Goal: Task Accomplishment & Management: Use online tool/utility

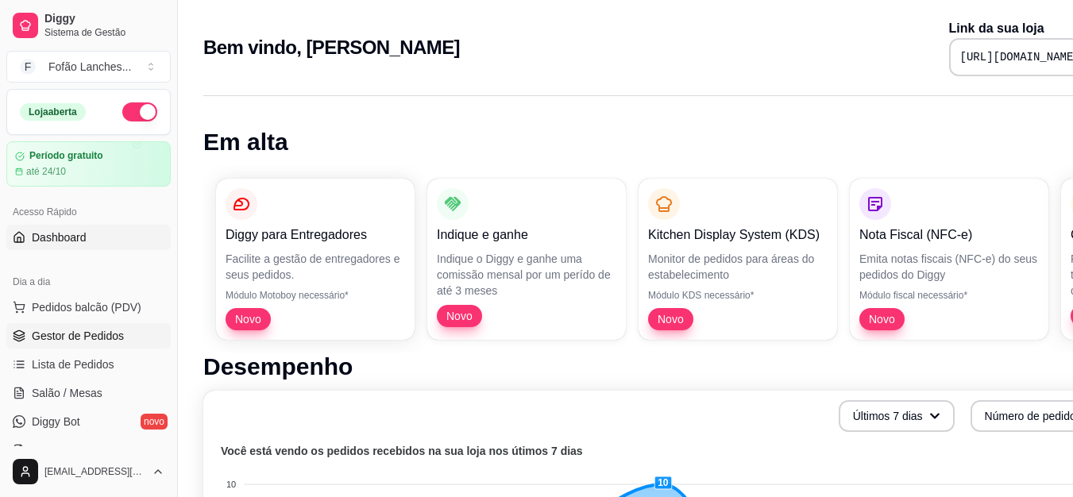
click at [108, 330] on span "Gestor de Pedidos" at bounding box center [78, 336] width 92 height 16
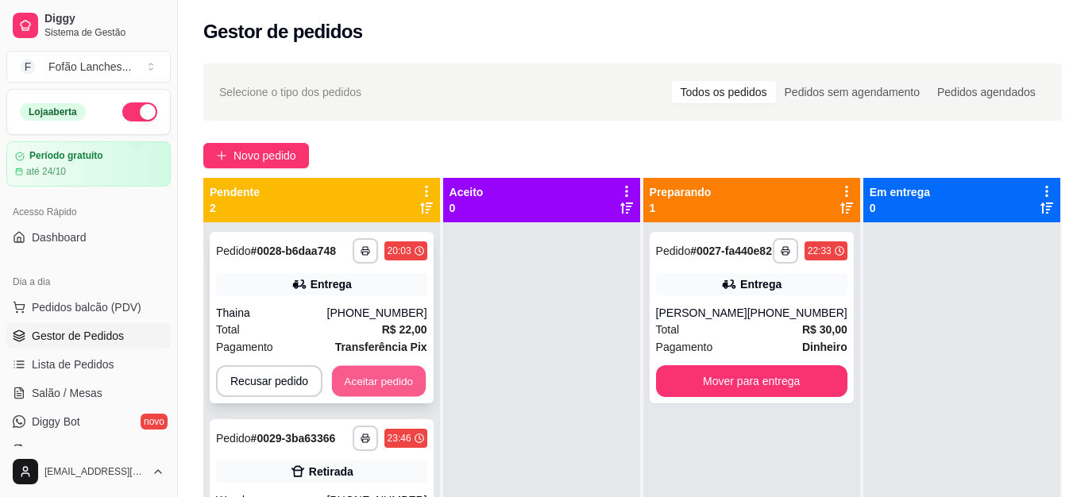
click at [392, 394] on button "Aceitar pedido" at bounding box center [379, 381] width 94 height 31
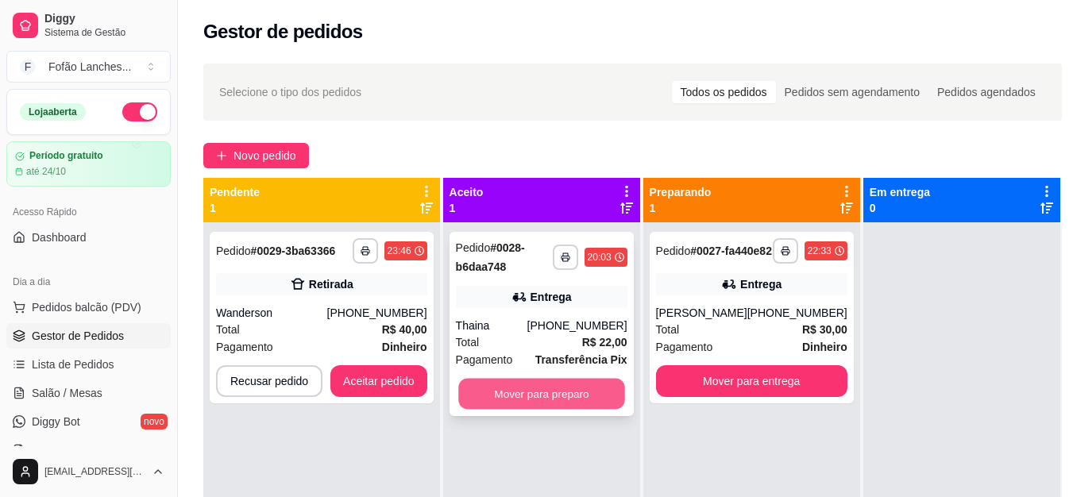
click at [503, 407] on button "Mover para preparo" at bounding box center [541, 394] width 167 height 31
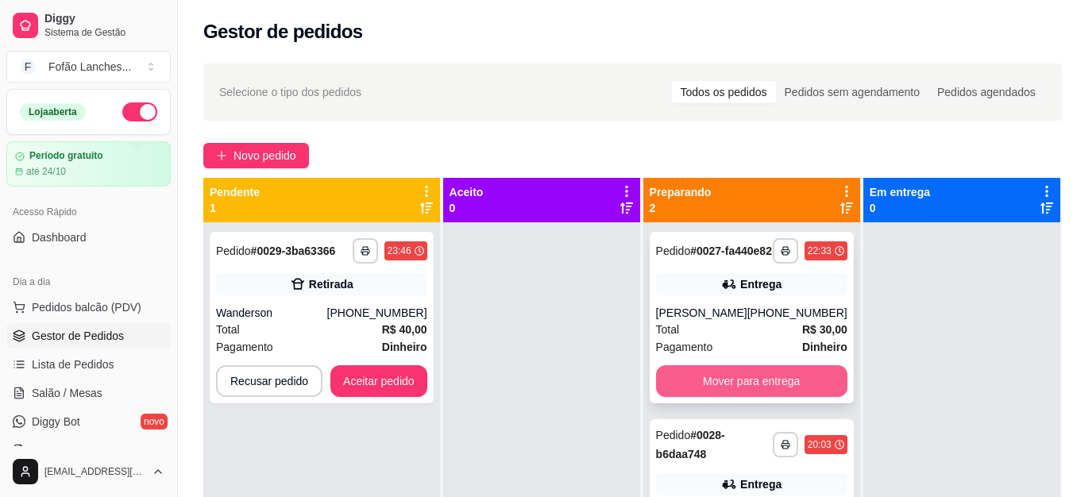
drag, startPoint x: 709, startPoint y: 376, endPoint x: 721, endPoint y: 392, distance: 21.0
click at [721, 392] on div "**********" at bounding box center [752, 318] width 204 height 172
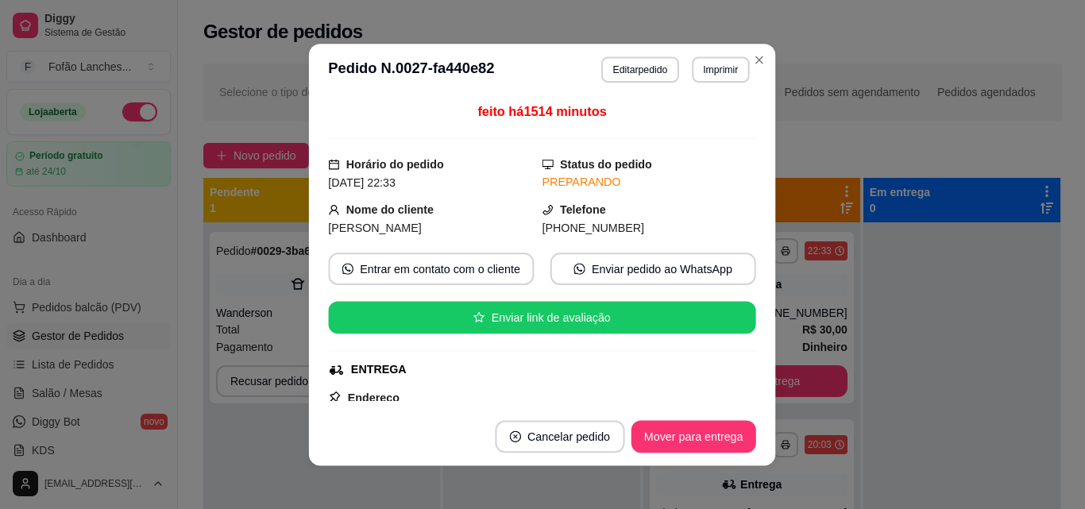
click at [721, 392] on div "Endereço [STREET_ADDRESS][PERSON_NAME] 401, Recreio Campo Belo - Bloco 86 AP 21…" at bounding box center [542, 446] width 427 height 117
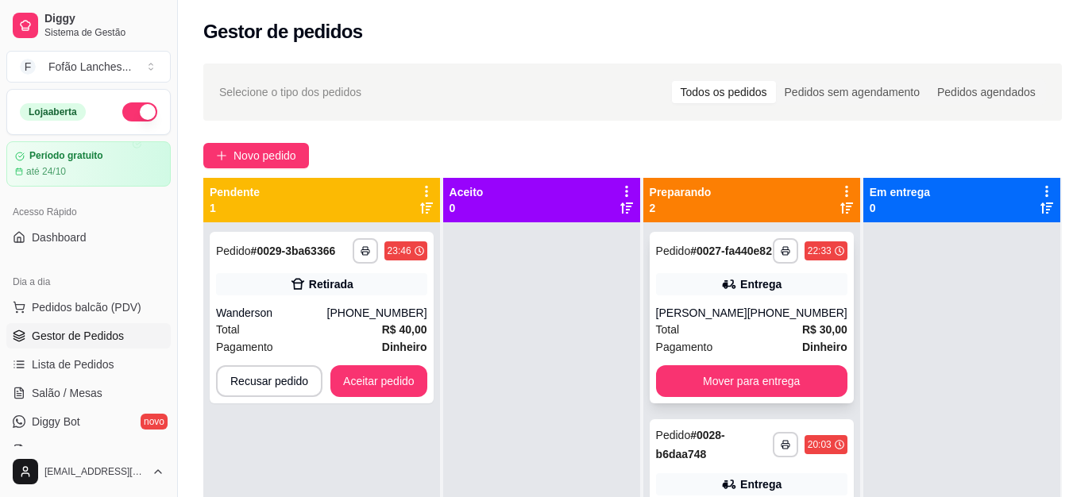
click at [793, 403] on div "**********" at bounding box center [752, 318] width 204 height 172
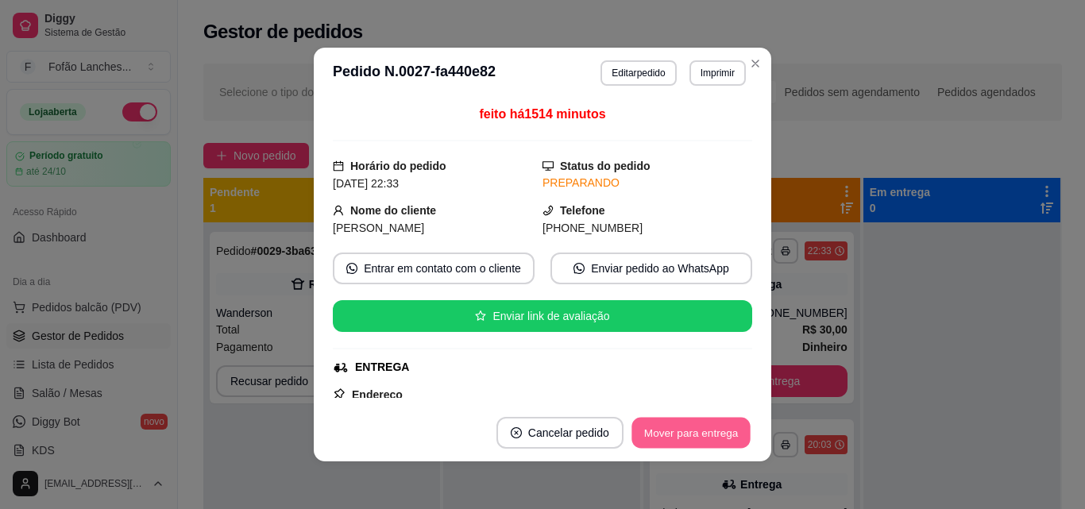
click at [705, 428] on button "Mover para entrega" at bounding box center [690, 433] width 119 height 31
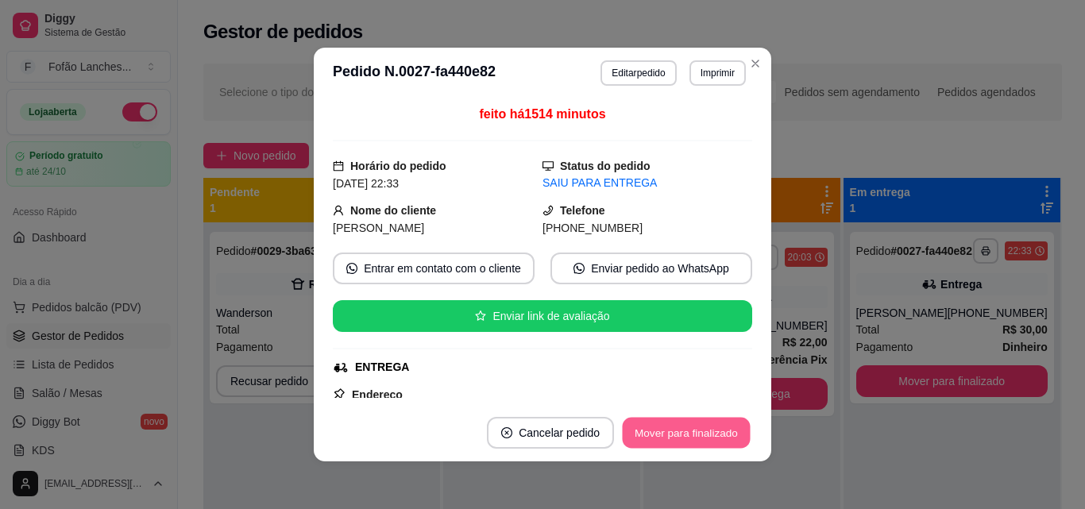
click at [719, 423] on button "Mover para finalizado" at bounding box center [687, 433] width 128 height 31
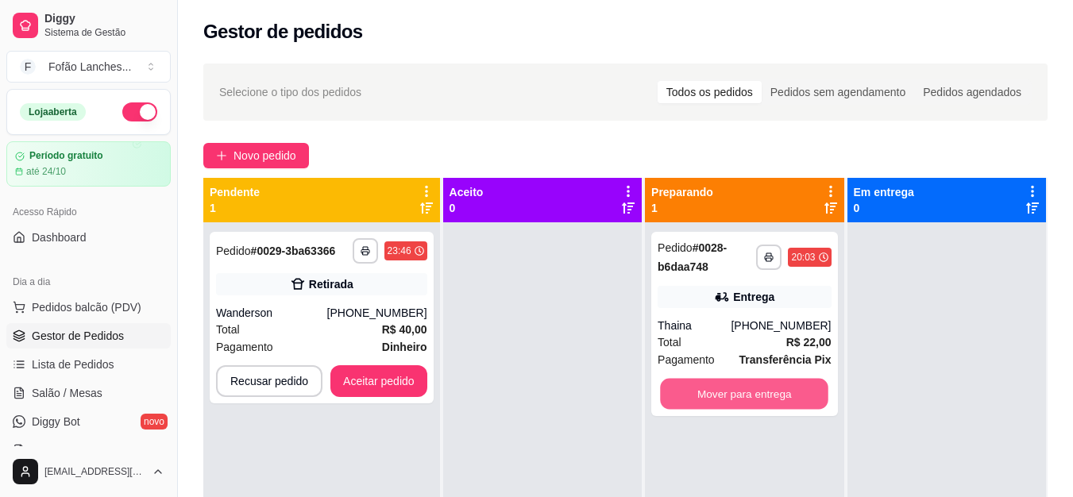
click at [813, 395] on button "Mover para entrega" at bounding box center [744, 394] width 168 height 31
click at [813, 395] on div "Mover para entrega" at bounding box center [744, 394] width 173 height 32
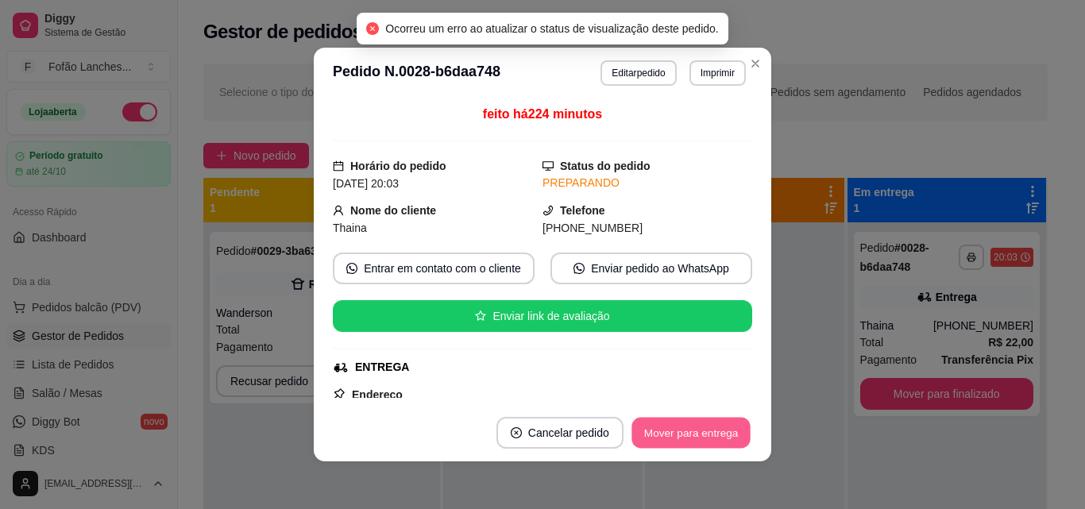
click at [712, 436] on button "Mover para entrega" at bounding box center [690, 433] width 119 height 31
click at [712, 436] on button "Mover para finalizado" at bounding box center [687, 433] width 128 height 31
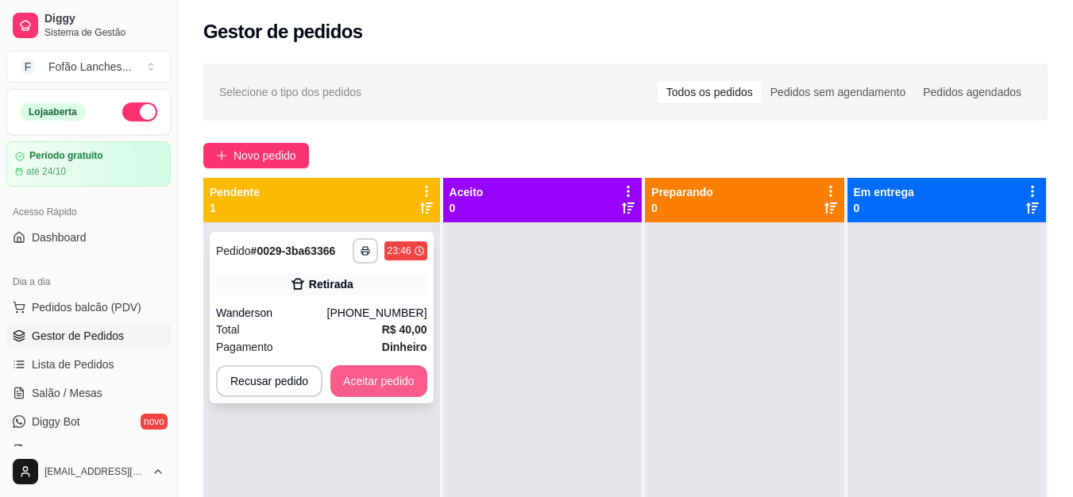
click at [378, 370] on button "Aceitar pedido" at bounding box center [378, 381] width 97 height 32
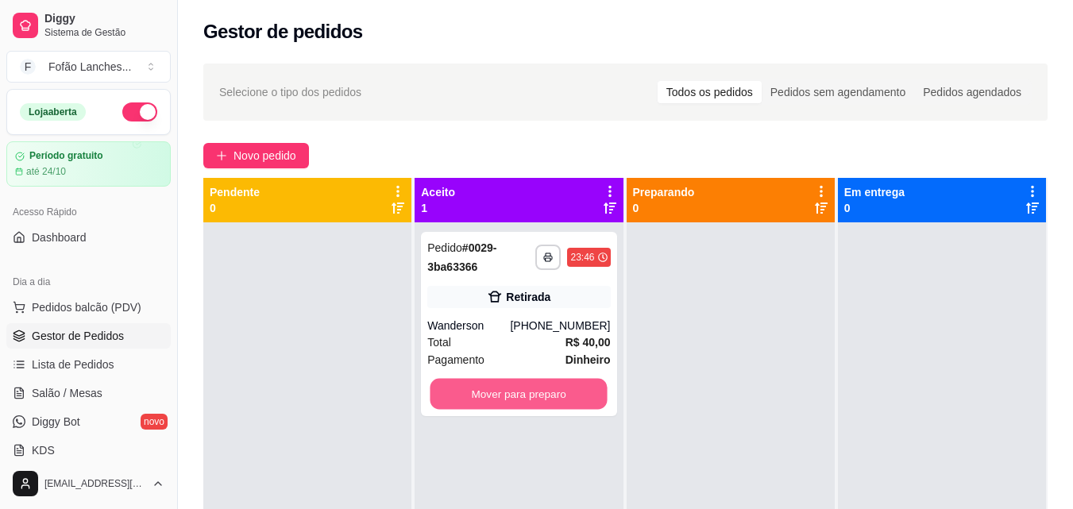
click at [510, 386] on button "Mover para preparo" at bounding box center [519, 394] width 177 height 31
